Goal: Book appointment/travel/reservation

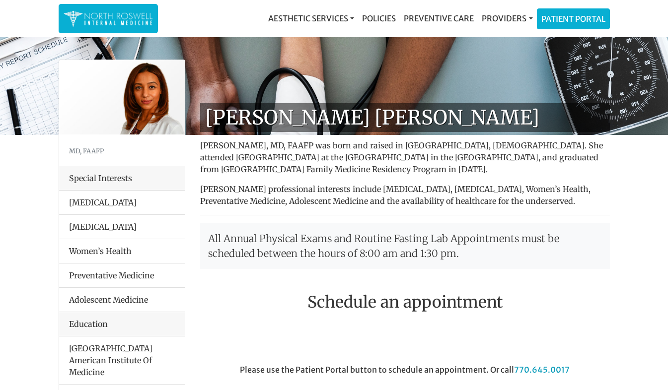
click at [116, 18] on img at bounding box center [108, 18] width 89 height 19
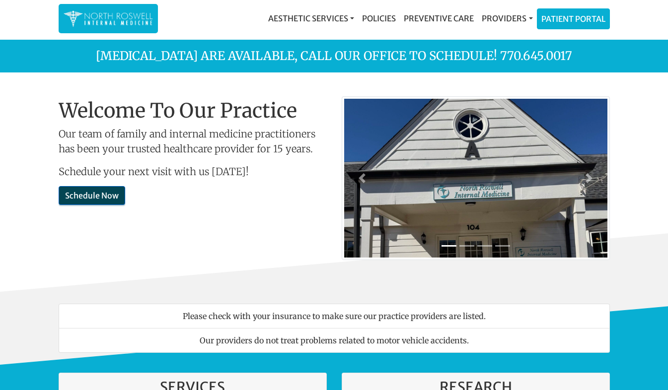
click at [78, 197] on link "Schedule Now" at bounding box center [92, 195] width 67 height 19
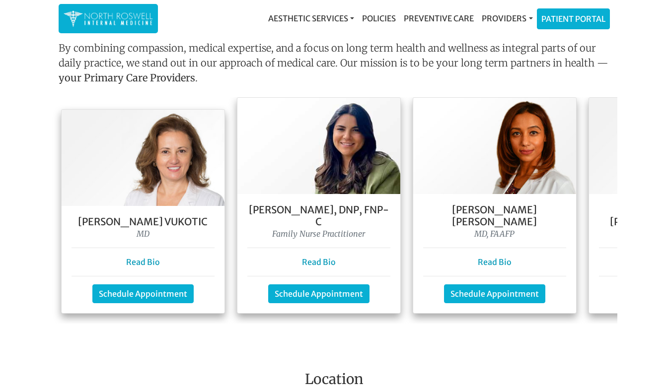
scroll to position [890, 0]
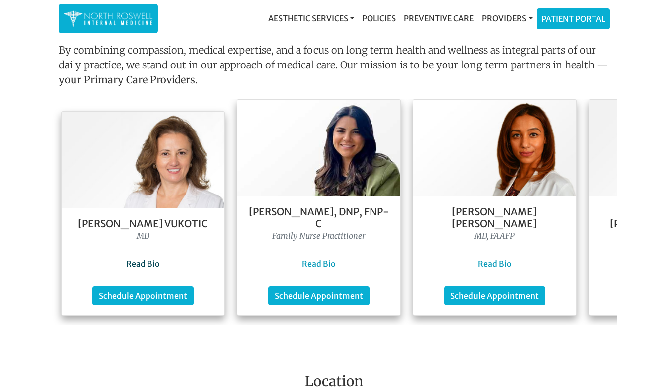
click at [149, 259] on link "Read Bio" at bounding box center [143, 264] width 34 height 10
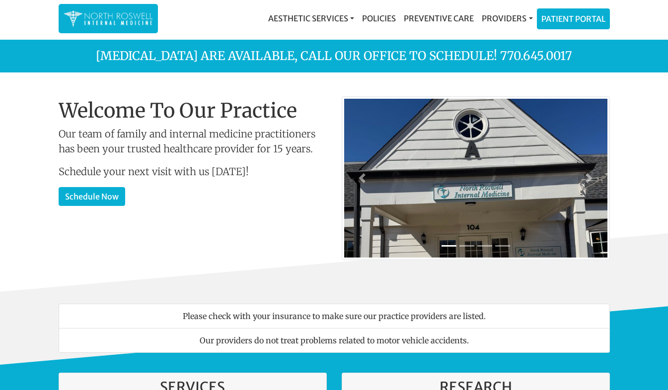
scroll to position [890, 0]
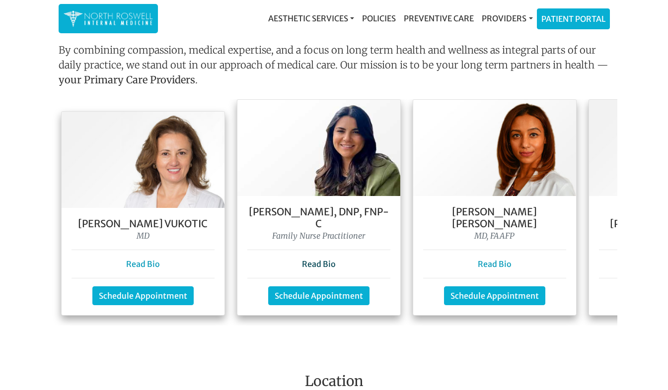
click at [315, 259] on link "Read Bio" at bounding box center [319, 264] width 34 height 10
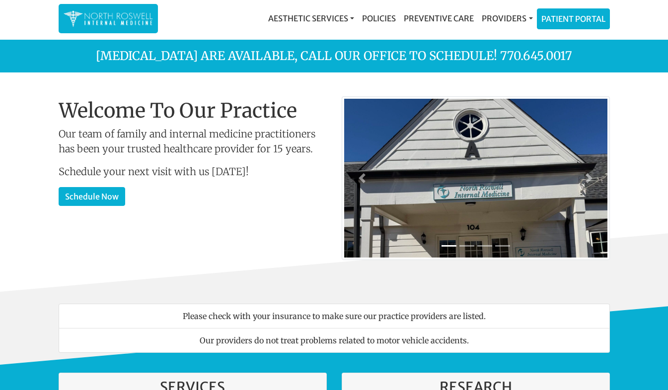
scroll to position [890, 0]
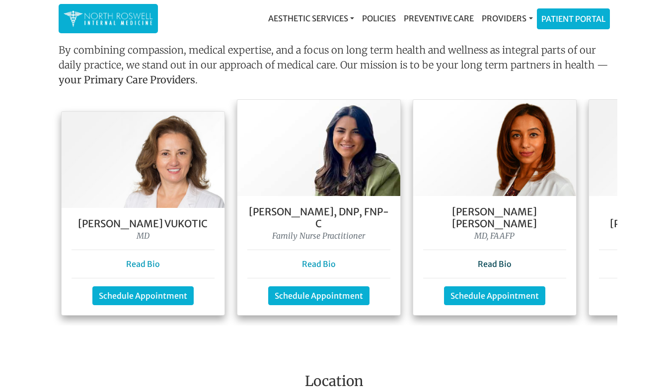
click at [496, 259] on link "Read Bio" at bounding box center [495, 264] width 34 height 10
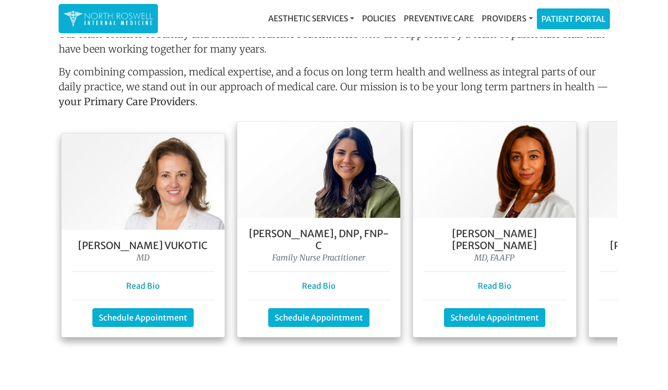
scroll to position [907, 0]
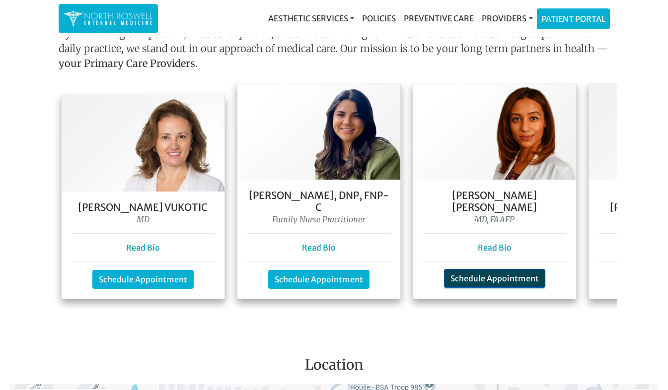
click at [488, 269] on link "Schedule Appointment" at bounding box center [494, 278] width 101 height 19
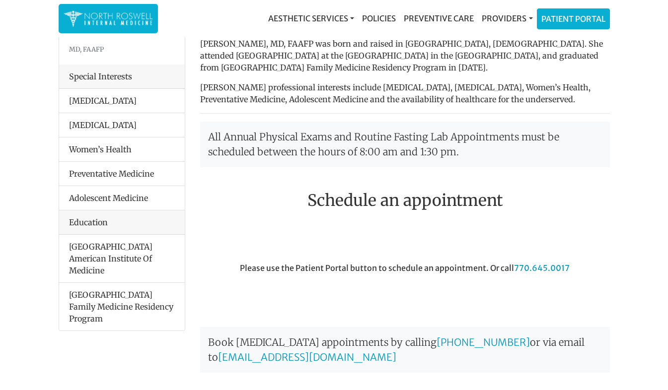
scroll to position [102, 0]
click at [568, 16] on link "Patient Portal" at bounding box center [574, 17] width 72 height 20
